Goal: Task Accomplishment & Management: Use online tool/utility

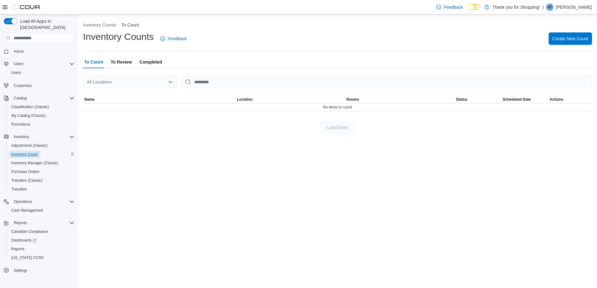
click at [22, 152] on span "Inventory Count" at bounding box center [24, 154] width 27 height 5
click at [565, 35] on span "Create New Count" at bounding box center [570, 38] width 36 height 12
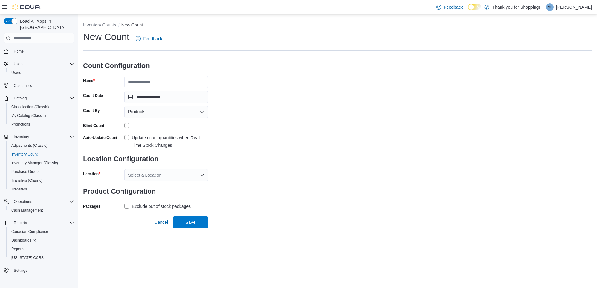
click at [142, 83] on input "Name" at bounding box center [166, 82] width 84 height 12
type input "**********"
click at [201, 111] on icon "Open list of options" at bounding box center [201, 112] width 5 height 5
click at [163, 121] on span "Products" at bounding box center [169, 123] width 69 height 6
click at [161, 176] on div "Select a Location" at bounding box center [166, 175] width 84 height 12
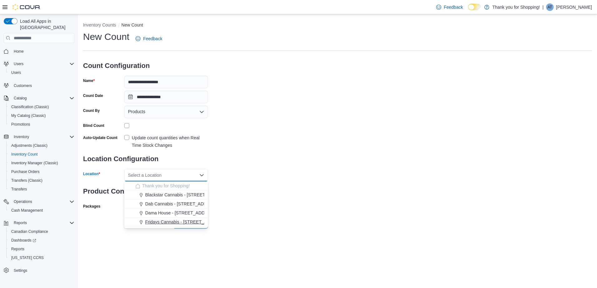
click at [157, 221] on span "Fridays Cannabis - 190 Main St. Picton" at bounding box center [185, 222] width 81 height 6
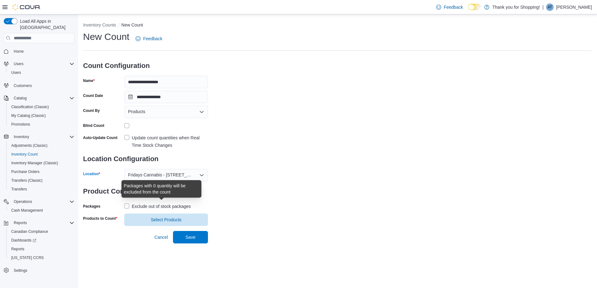
click at [134, 204] on div "Exclude out of stock packages" at bounding box center [161, 206] width 59 height 7
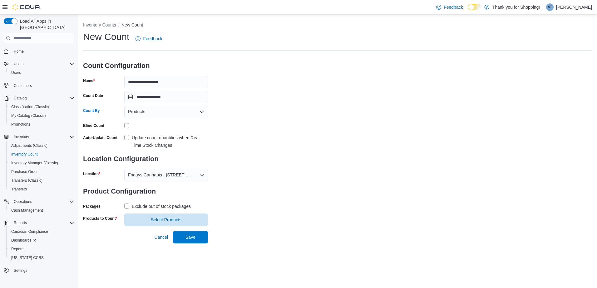
click at [204, 113] on icon "Open list of options" at bounding box center [201, 112] width 5 height 5
click at [178, 125] on span "Products" at bounding box center [169, 123] width 69 height 6
click at [176, 218] on span "Select Products" at bounding box center [166, 220] width 31 height 6
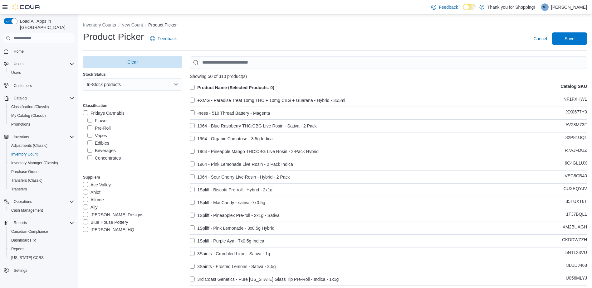
click at [194, 86] on label "Product Name (Selected Products: 0)" at bounding box center [232, 87] width 85 height 7
click at [89, 121] on label "Flower" at bounding box center [97, 120] width 21 height 7
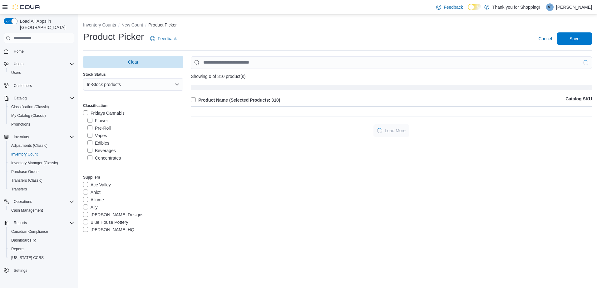
click at [90, 128] on label "Pre-Roll" at bounding box center [98, 128] width 23 height 7
click at [90, 135] on label "Vapes" at bounding box center [97, 135] width 20 height 7
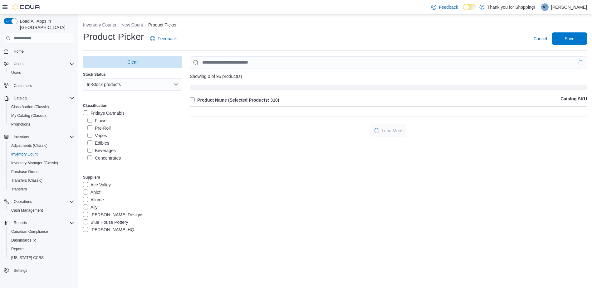
click at [90, 143] on label "Edibles" at bounding box center [98, 142] width 22 height 7
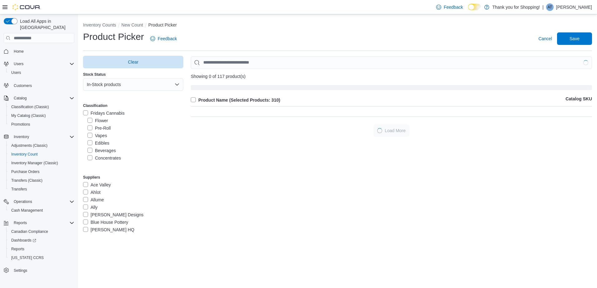
click at [89, 150] on label "Beverages" at bounding box center [101, 150] width 28 height 7
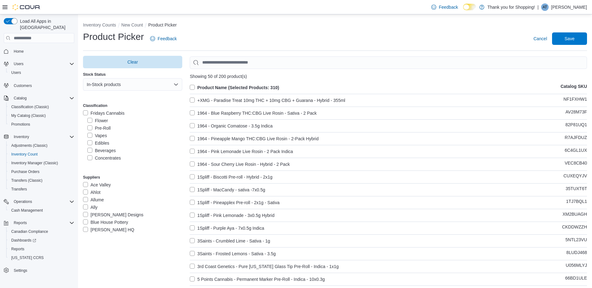
click at [90, 157] on label "Concentrates" at bounding box center [103, 157] width 33 height 7
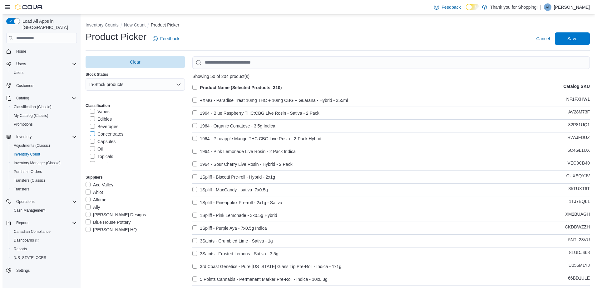
scroll to position [31, 0]
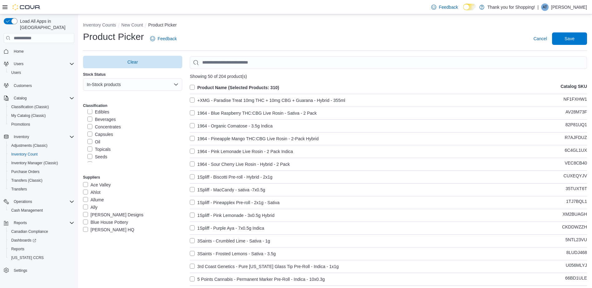
click at [88, 134] on label "Capsules" at bounding box center [100, 134] width 26 height 7
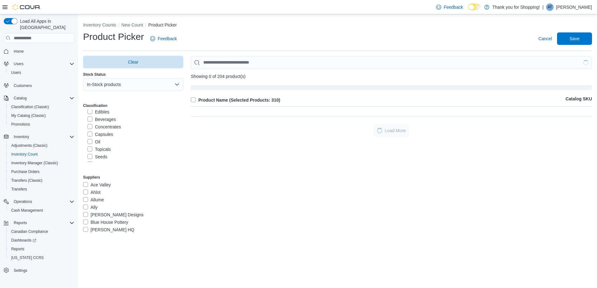
click at [90, 141] on label "Oil" at bounding box center [93, 141] width 13 height 7
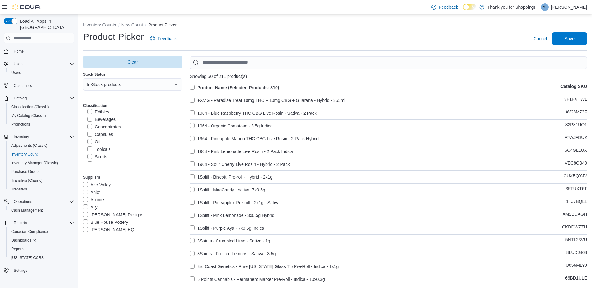
click at [91, 150] on label "Topicals" at bounding box center [98, 149] width 23 height 7
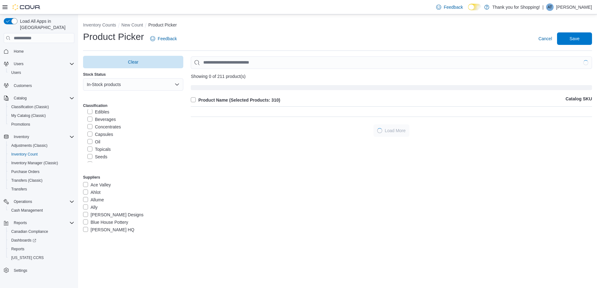
click at [90, 157] on label "Seeds" at bounding box center [97, 156] width 20 height 7
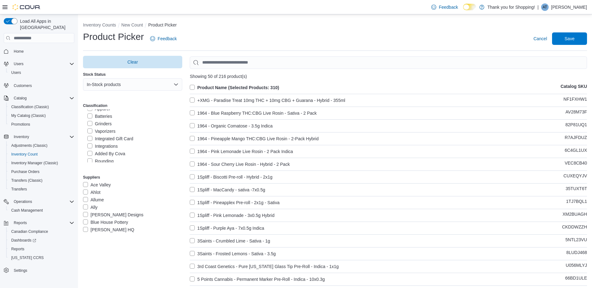
scroll to position [104, 0]
click at [90, 129] on label "Vaporizers" at bounding box center [101, 128] width 28 height 7
click at [574, 37] on span "Save" at bounding box center [570, 38] width 10 height 6
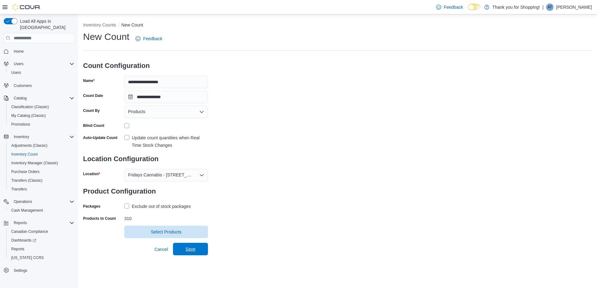
click at [189, 248] on span "Save" at bounding box center [190, 249] width 10 height 6
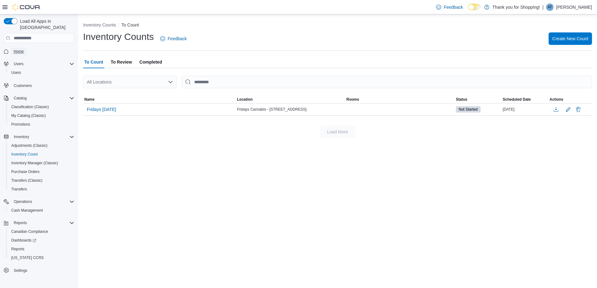
click at [21, 49] on span "Home" at bounding box center [19, 51] width 10 height 5
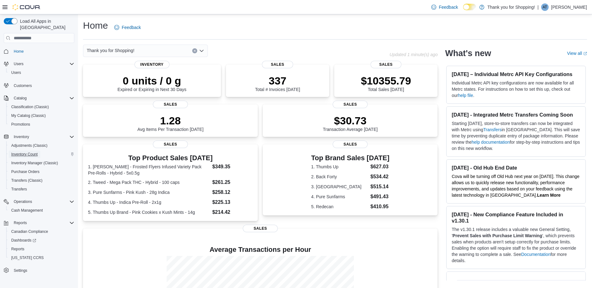
click at [27, 152] on span "Inventory Count" at bounding box center [24, 154] width 27 height 5
